Goal: Task Accomplishment & Management: Use online tool/utility

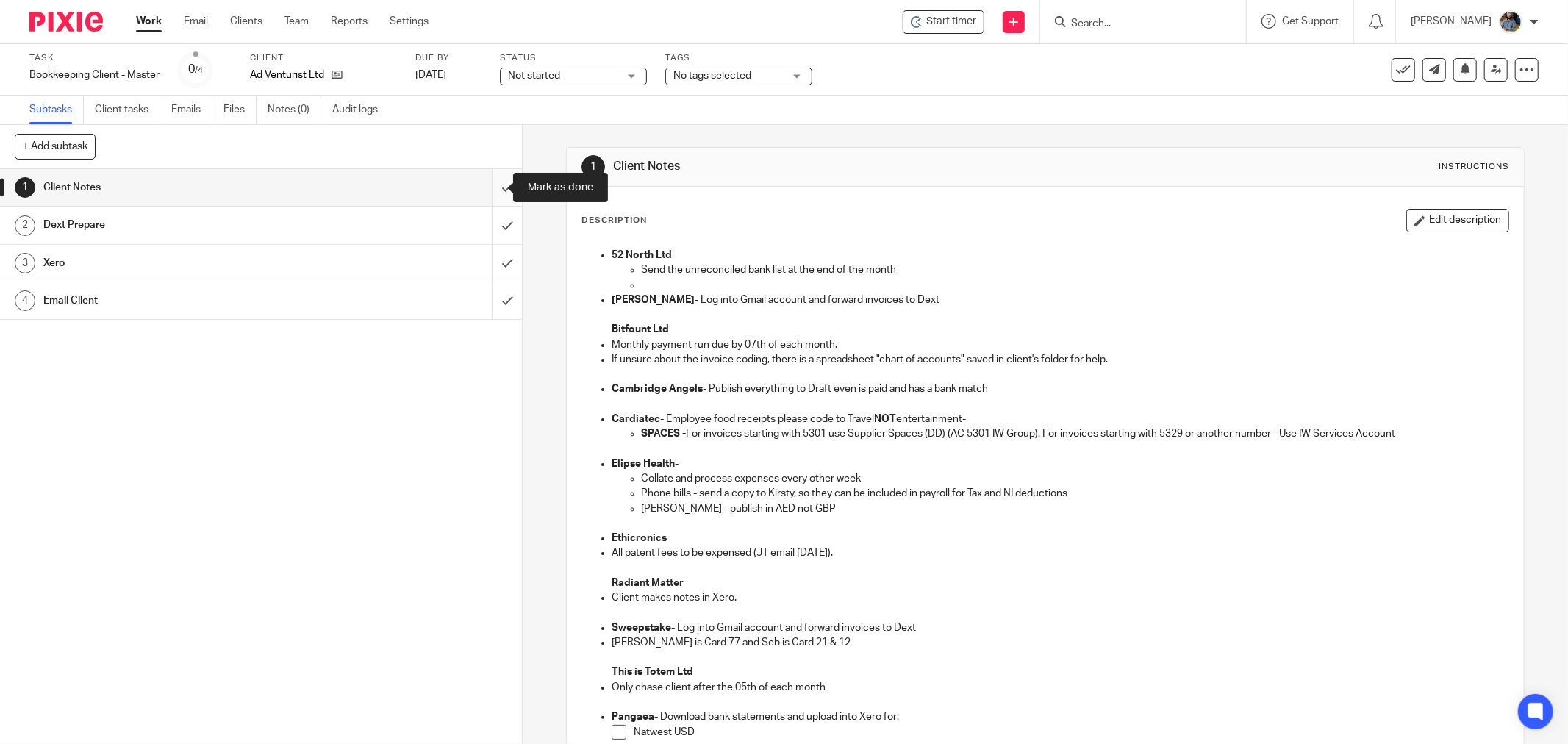
click at [486, 188] on input "submit" at bounding box center [261, 188] width 522 height 37
click at [491, 221] on input "submit" at bounding box center [261, 225] width 522 height 37
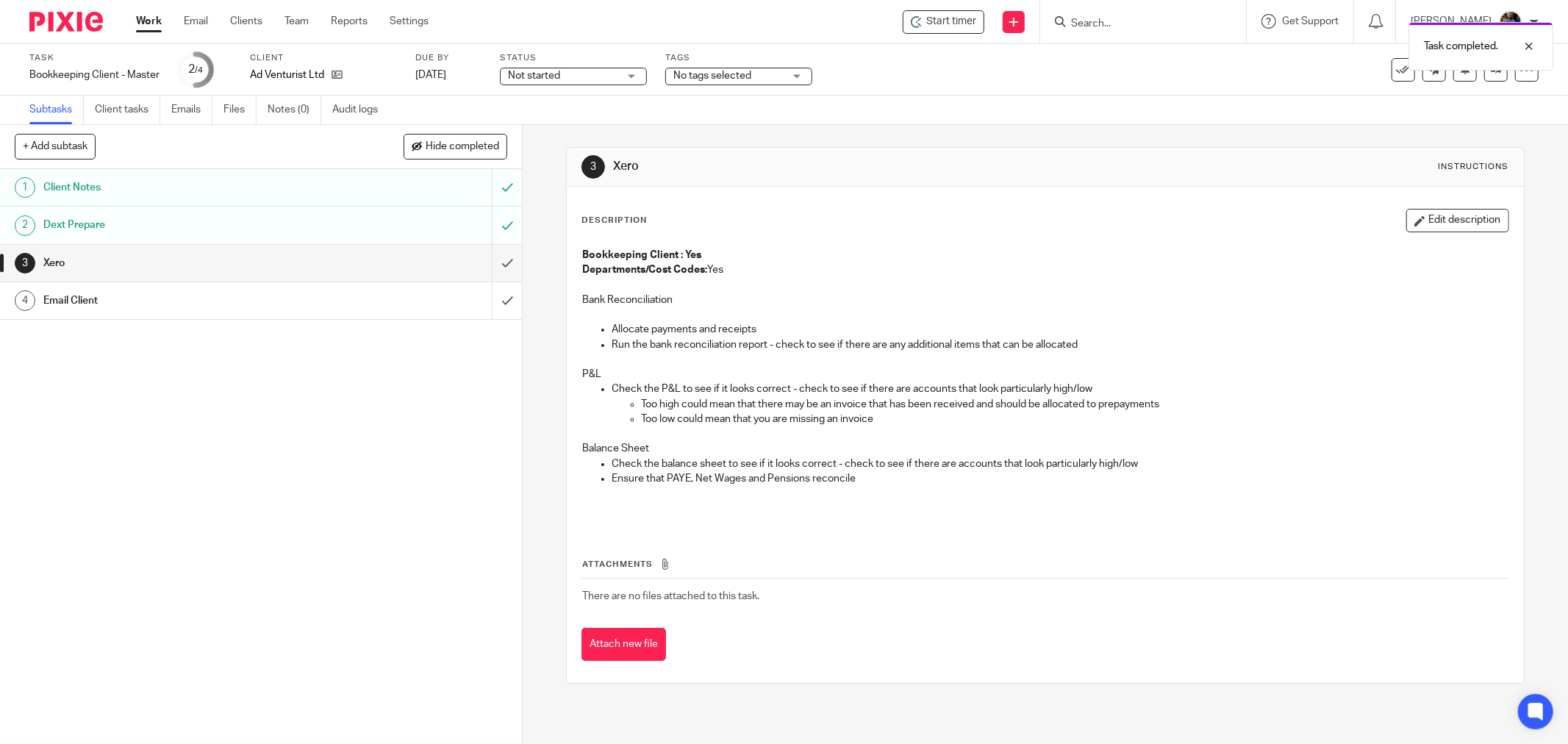
click at [370, 184] on div "Client Notes" at bounding box center [260, 188] width 434 height 22
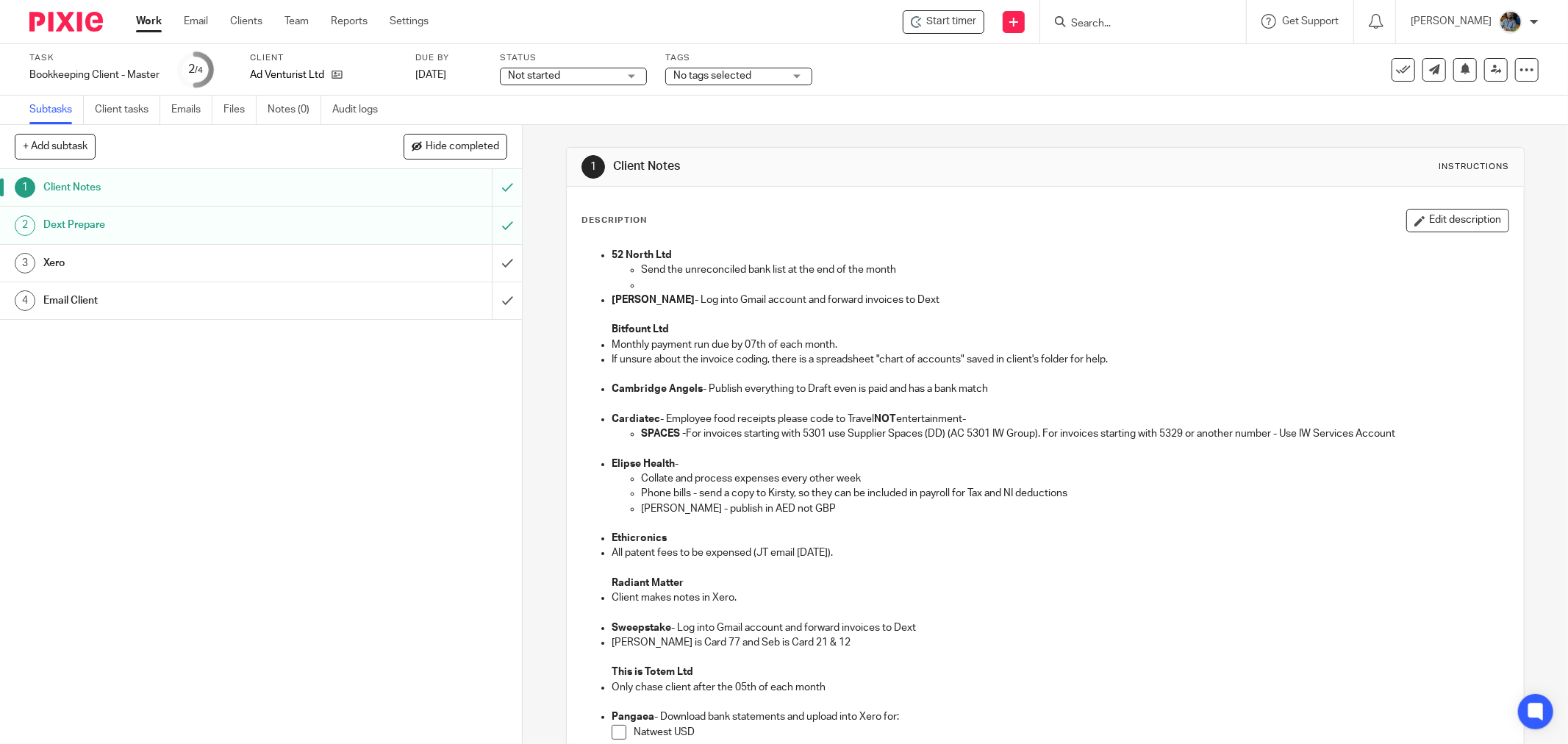
drag, startPoint x: 0, startPoint y: 0, endPoint x: 423, endPoint y: 224, distance: 478.6
click at [423, 224] on div "Dext Prepare" at bounding box center [260, 225] width 434 height 22
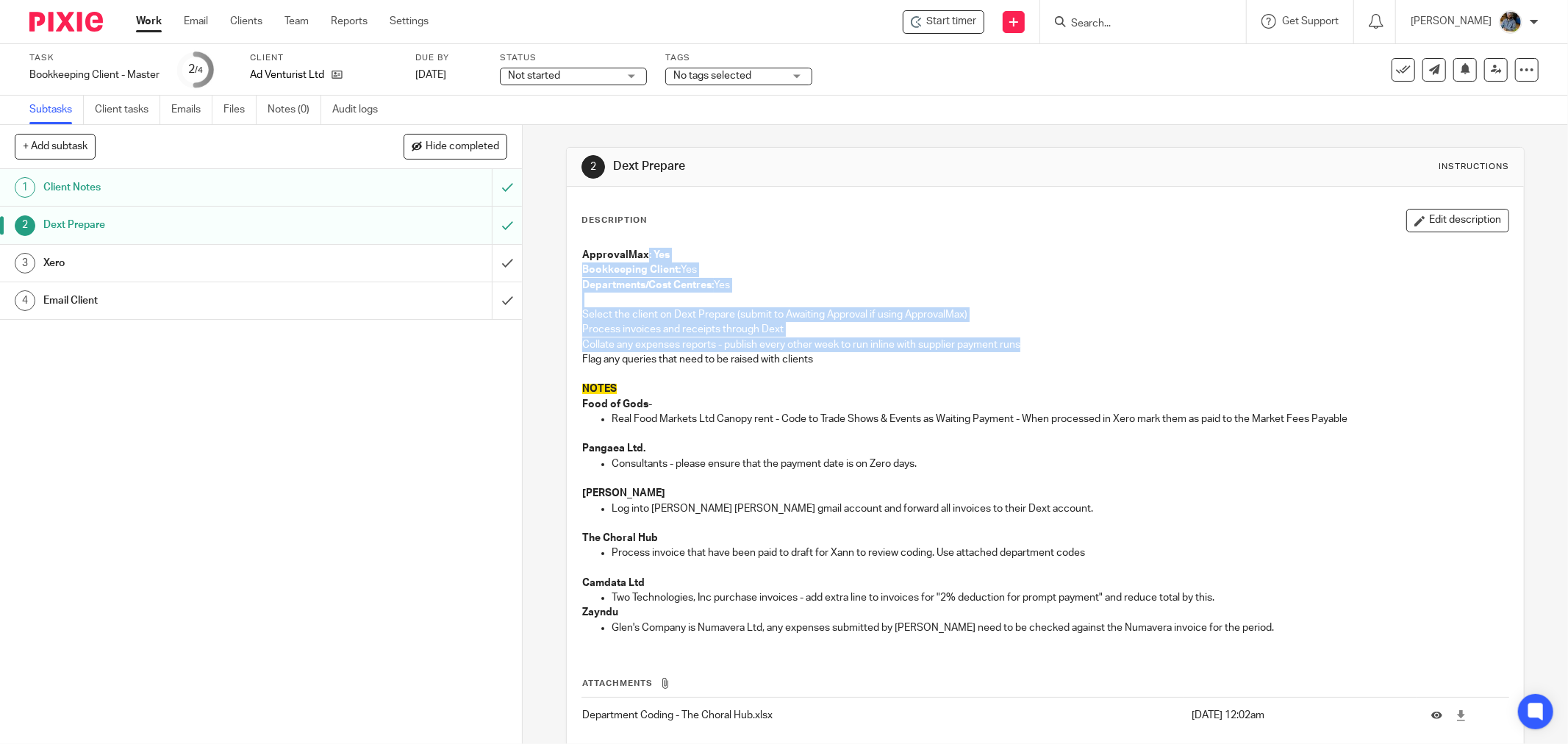
drag, startPoint x: 839, startPoint y: 337, endPoint x: 644, endPoint y: 232, distance: 221.5
click at [637, 234] on div "Description Edit description ApprovalMax: Yes Bookkeeping Client: Yes Departmen…" at bounding box center [1045, 427] width 927 height 439
drag, startPoint x: 850, startPoint y: 361, endPoint x: 954, endPoint y: 273, distance: 136.2
click at [600, 223] on div "Description Edit description ApprovalMax: Yes Bookkeeping Client: Yes Departmen…" at bounding box center [1045, 427] width 927 height 439
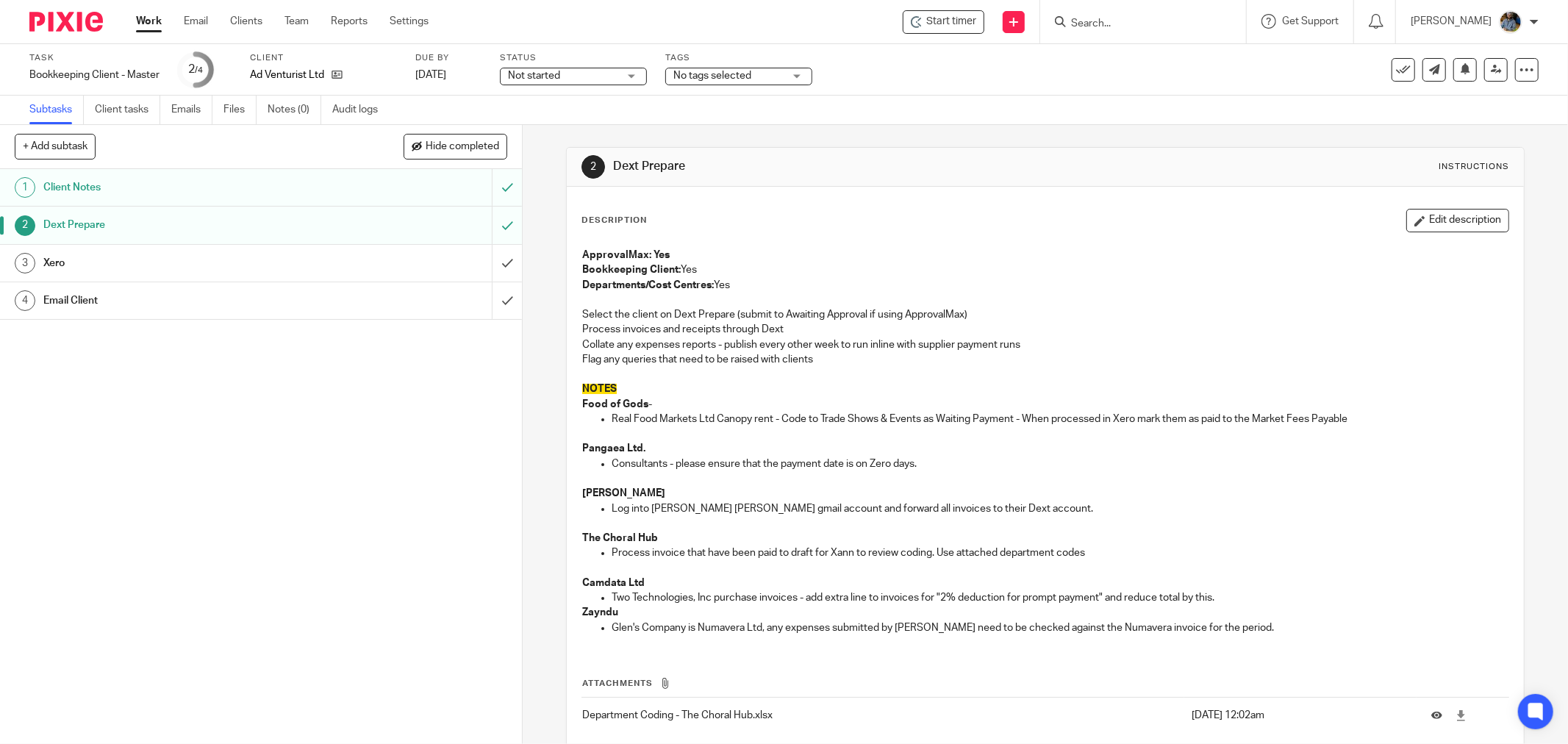
drag, startPoint x: 419, startPoint y: 407, endPoint x: 712, endPoint y: 293, distance: 314.4
click at [420, 407] on div "1 Client Notes 2 Dext Prepare 3 Xero 4 Email Client" at bounding box center [261, 456] width 522 height 575
click at [908, 278] on p "Departments/Cost Centres: Yes" at bounding box center [1045, 285] width 927 height 14
